Goal: Information Seeking & Learning: Check status

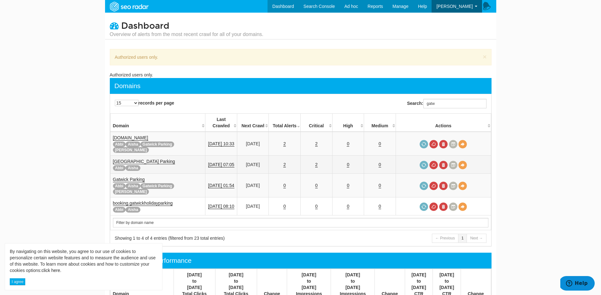
type input "gatw"
click at [158, 159] on link "[GEOGRAPHIC_DATA] Parking" at bounding box center [144, 161] width 62 height 5
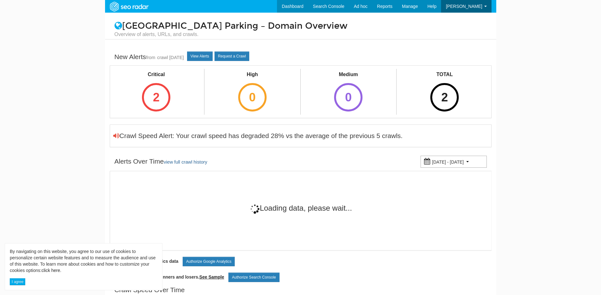
scroll to position [25, 0]
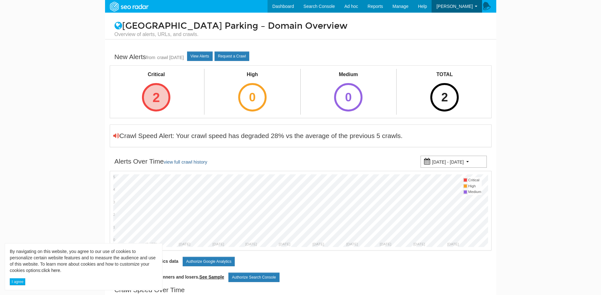
click at [156, 97] on div "2" at bounding box center [156, 97] width 28 height 28
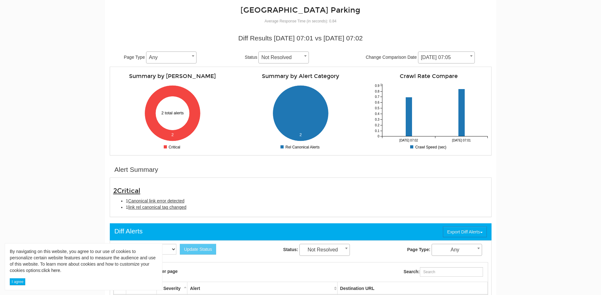
scroll to position [132, 0]
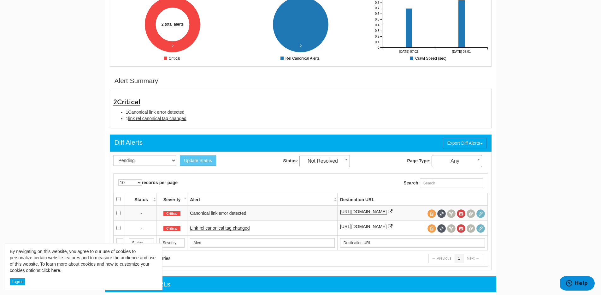
drag, startPoint x: 194, startPoint y: 121, endPoint x: 125, endPoint y: 111, distance: 69.4
click at [125, 111] on ul "1 Canonical link error detected 1 link rel canonical tag changed" at bounding box center [300, 115] width 375 height 13
copy ul "1 Canonical link error detected 1 link rel canonical tag changed"
click at [236, 213] on link "Canonical link error detected" at bounding box center [218, 212] width 56 height 5
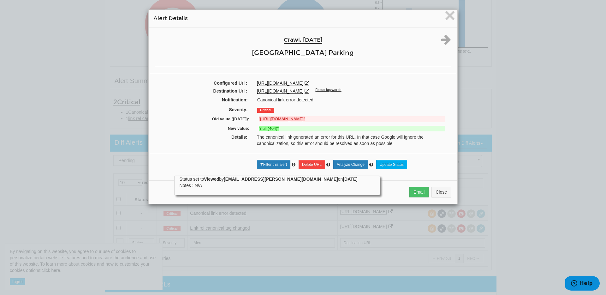
click at [401, 81] on div "https://www.gatwickairport.com/our-car-parks/parking-short-stay.html" at bounding box center [354, 83] width 194 height 6
click at [400, 81] on div "https://www.gatwickairport.com/our-car-parks/parking-short-stay.html" at bounding box center [354, 83] width 194 height 6
click at [309, 89] on icon at bounding box center [307, 91] width 4 height 4
click at [449, 19] on span "×" at bounding box center [449, 15] width 11 height 21
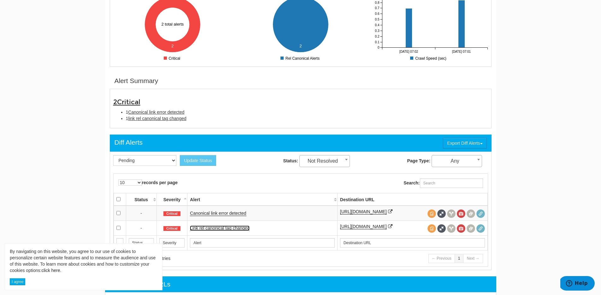
click at [225, 231] on link "Link rel canonical tag changed" at bounding box center [220, 227] width 60 height 5
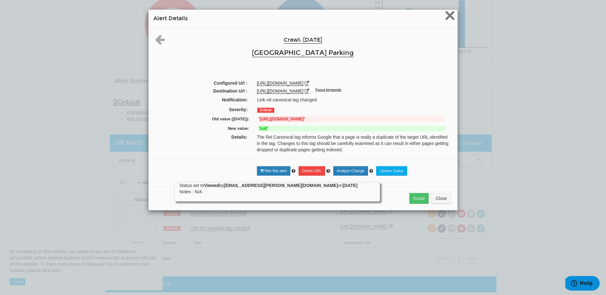
click at [449, 20] on span "×" at bounding box center [449, 15] width 11 height 21
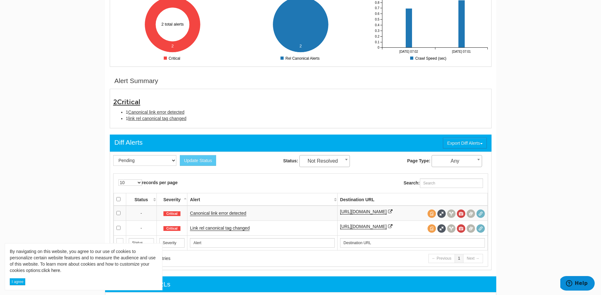
scroll to position [0, 0]
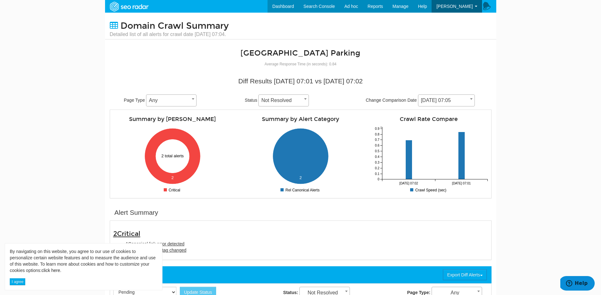
click at [408, 78] on div "Diff Results 09/11/2025 07:01 vs 09/09/2025 07:02" at bounding box center [301, 80] width 372 height 9
